Goal: Book appointment/travel/reservation

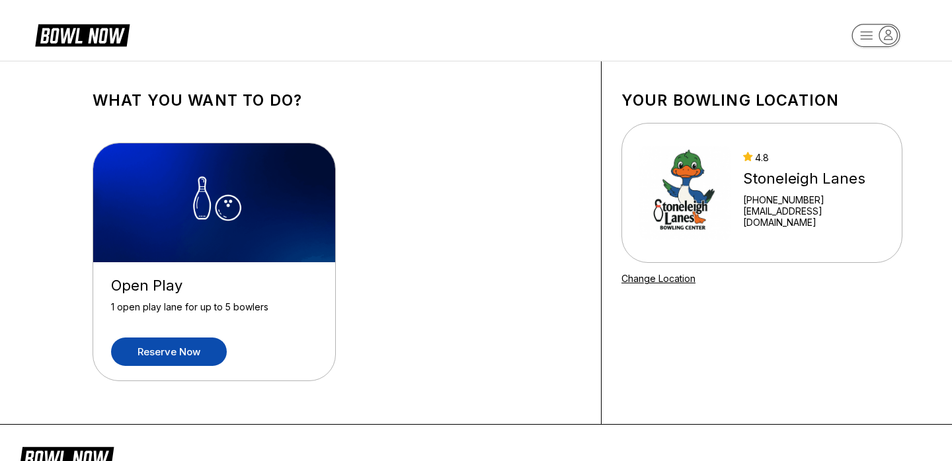
click at [156, 357] on link "Reserve now" at bounding box center [169, 352] width 116 height 28
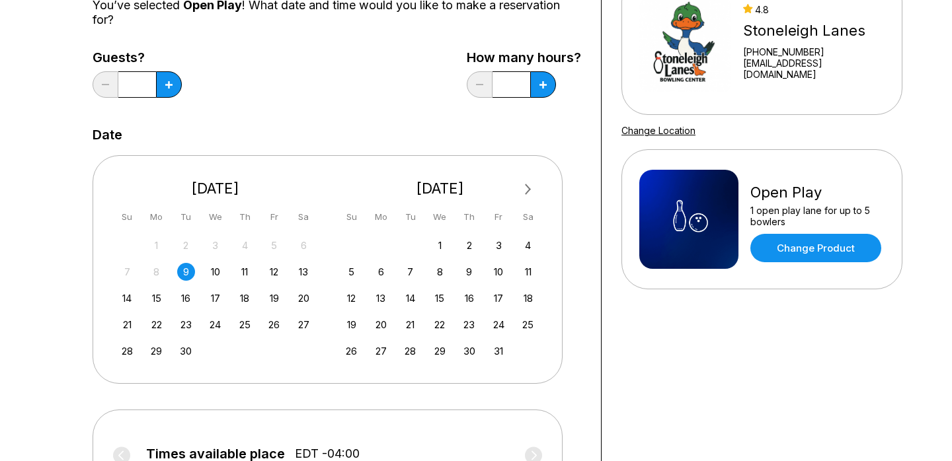
scroll to position [149, 0]
click at [273, 274] on div "12" at bounding box center [274, 271] width 18 height 18
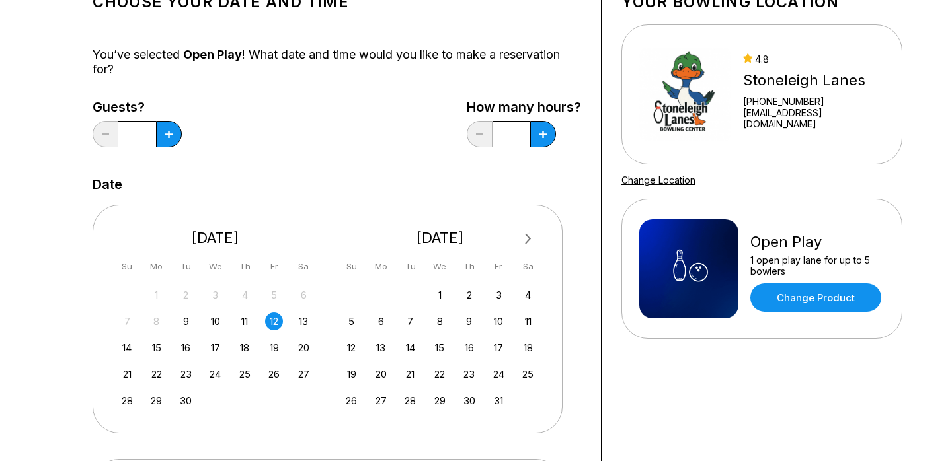
scroll to position [0, 0]
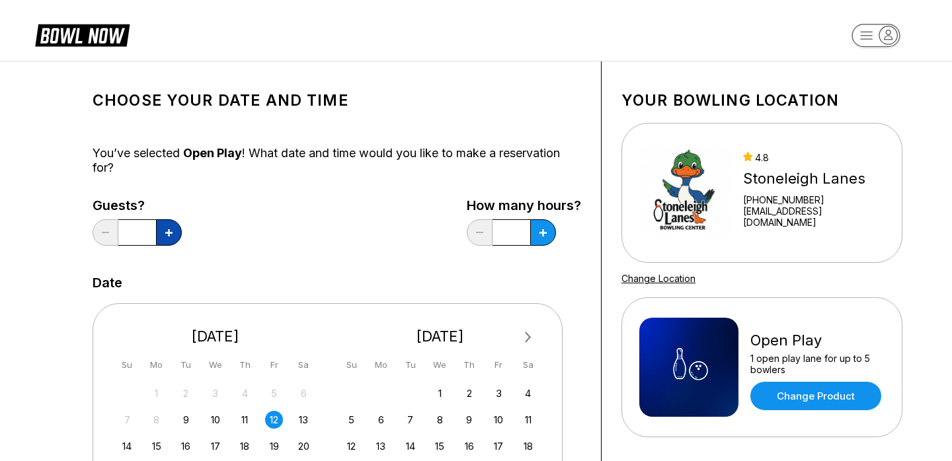
click at [170, 229] on icon at bounding box center [168, 232] width 7 height 7
type input "*"
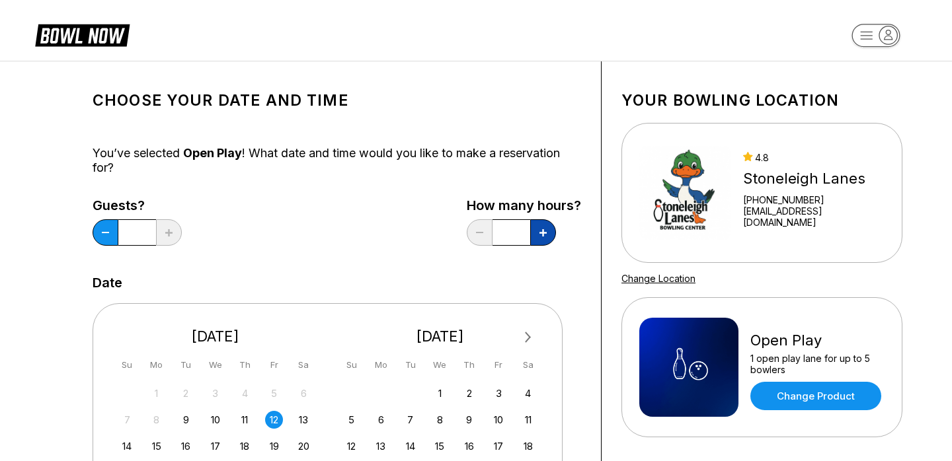
click at [543, 227] on button at bounding box center [543, 232] width 26 height 26
type input "***"
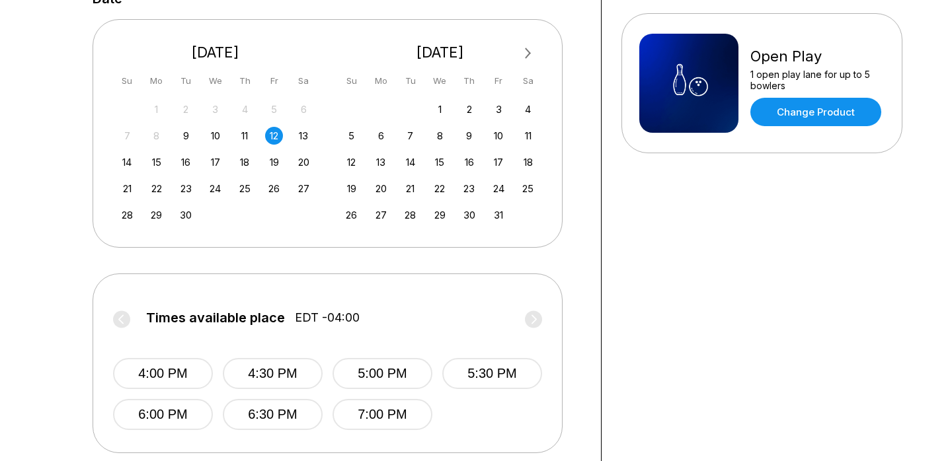
scroll to position [285, 0]
click at [174, 365] on button "4:00 PM" at bounding box center [163, 373] width 100 height 31
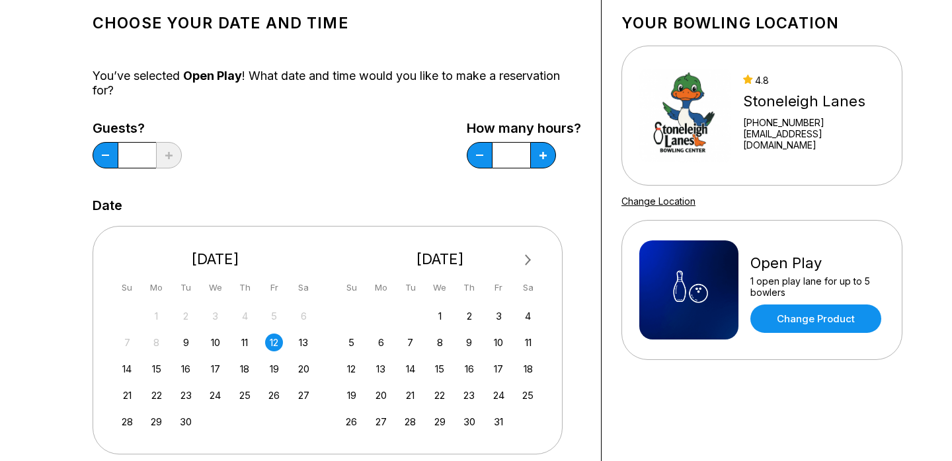
scroll to position [0, 0]
